Goal: Find specific page/section: Find specific page/section

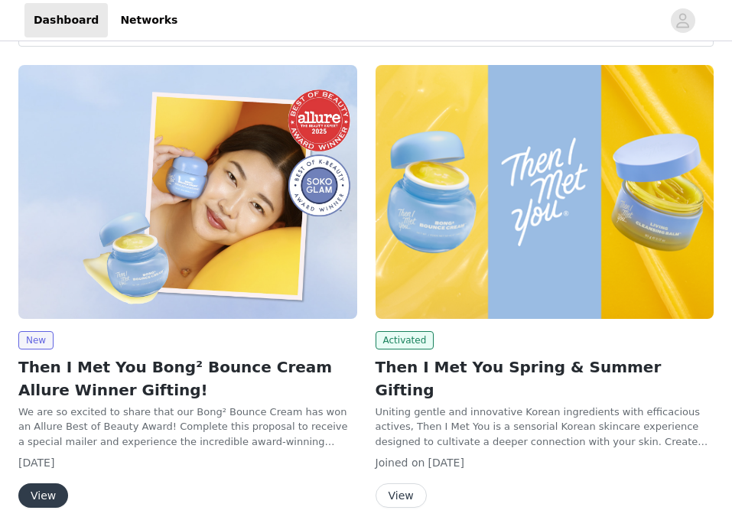
scroll to position [232, 0]
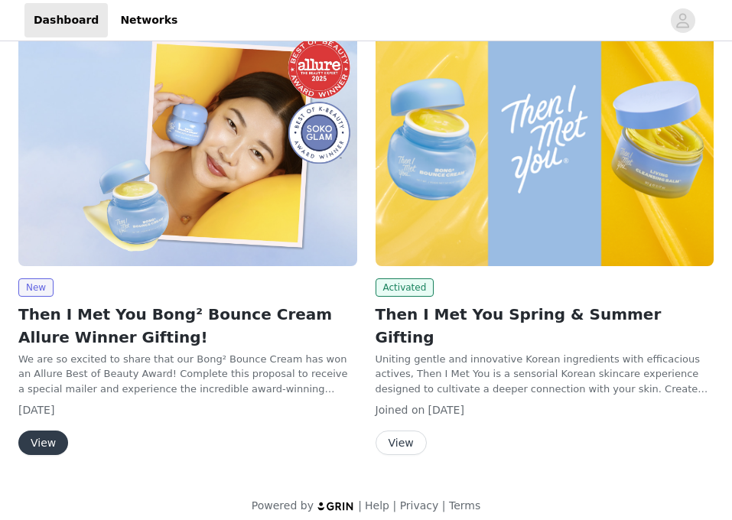
click at [49, 441] on button "View" at bounding box center [43, 443] width 50 height 24
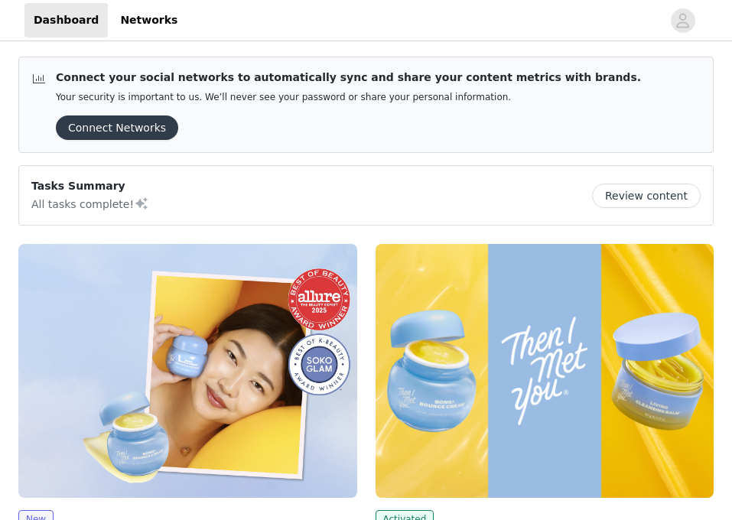
scroll to position [244, 0]
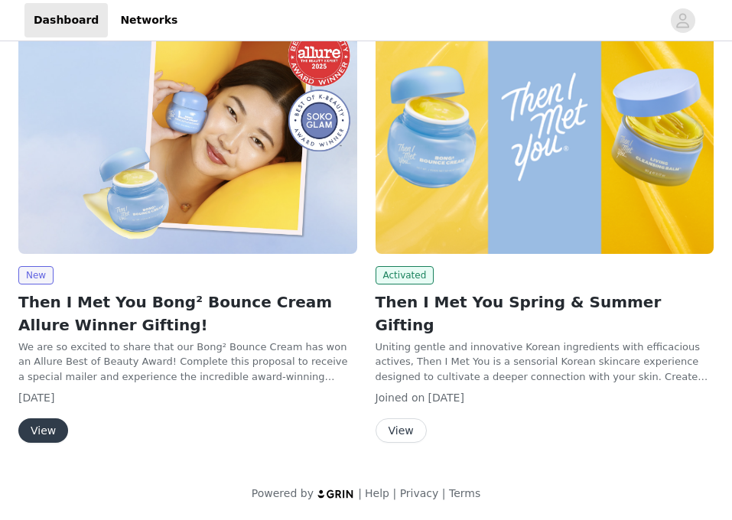
click at [50, 431] on button "View" at bounding box center [43, 430] width 50 height 24
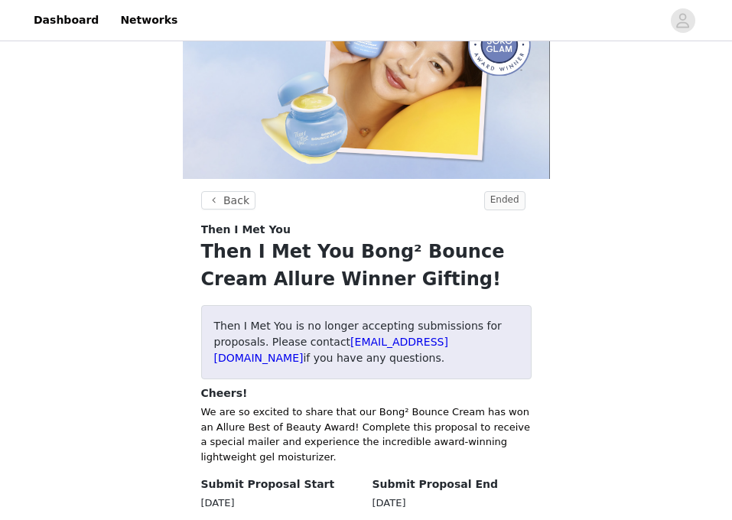
scroll to position [44, 0]
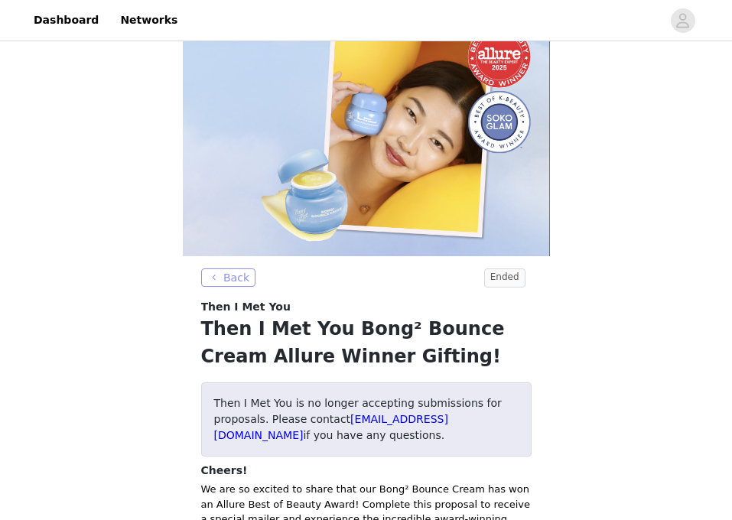
click at [235, 273] on button "Back" at bounding box center [228, 277] width 55 height 18
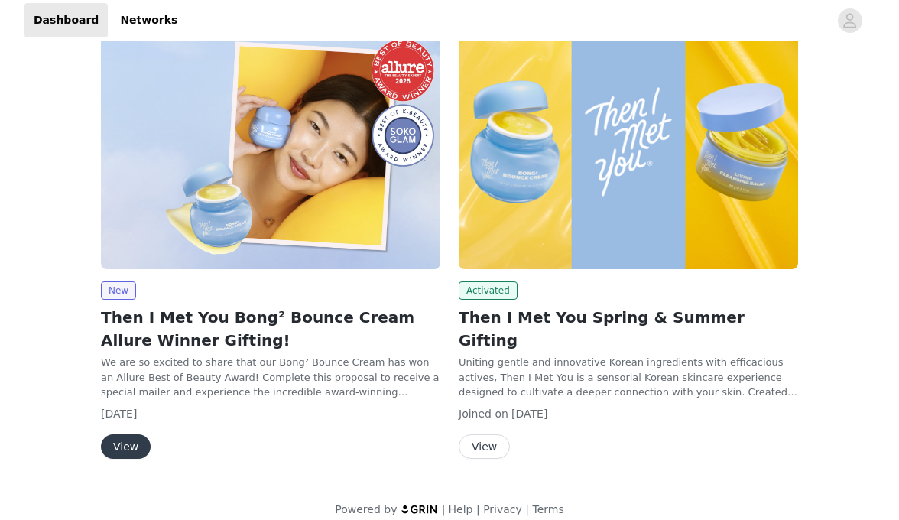
scroll to position [245, 0]
